Goal: Complete application form: Complete application form

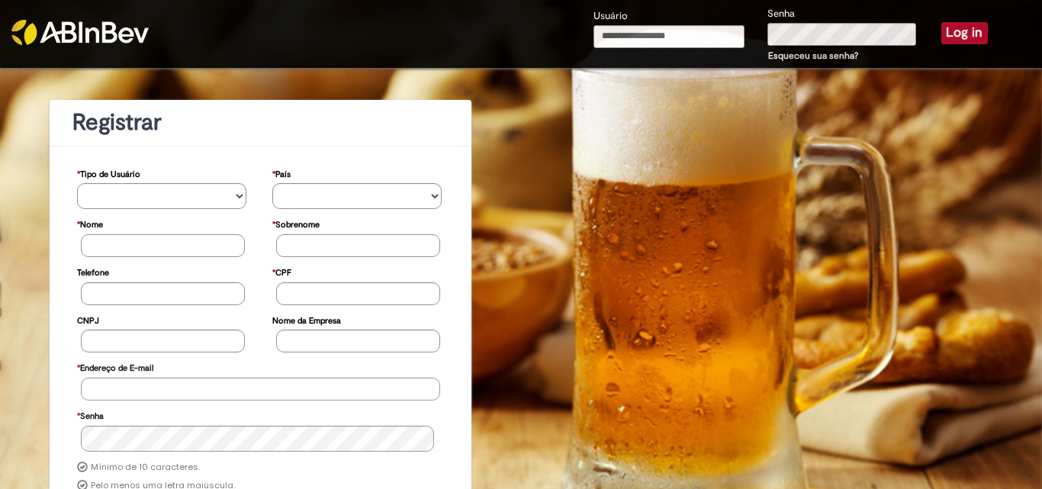
click at [629, 34] on input "Usuário" at bounding box center [668, 36] width 151 height 23
type input "**********"
